Goal: Task Accomplishment & Management: Manage account settings

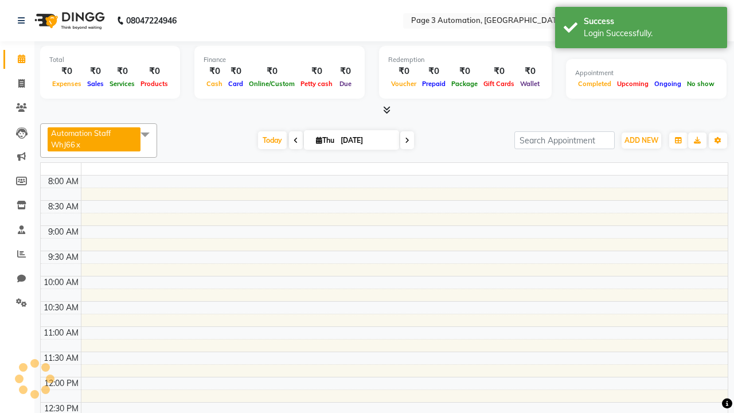
select select "en"
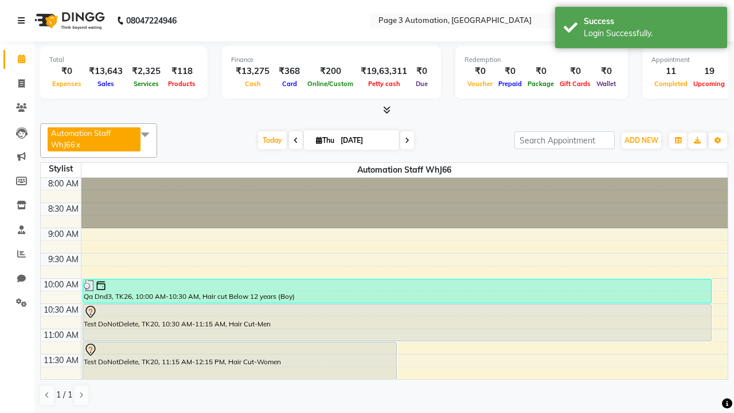
click at [23, 21] on icon at bounding box center [21, 21] width 7 height 8
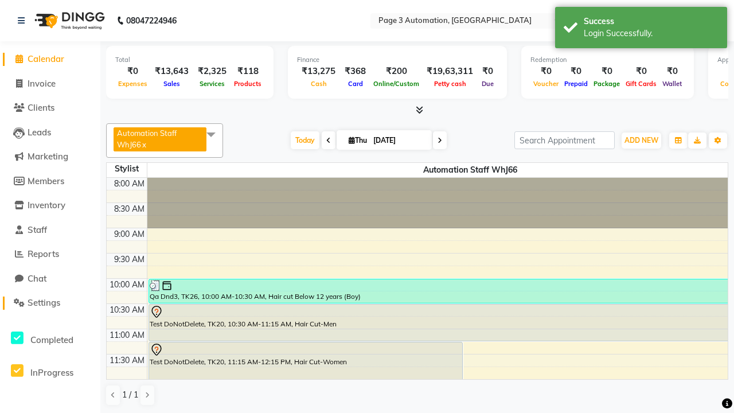
click at [50, 303] on span "Settings" at bounding box center [44, 302] width 33 height 11
